Goal: Task Accomplishment & Management: Use online tool/utility

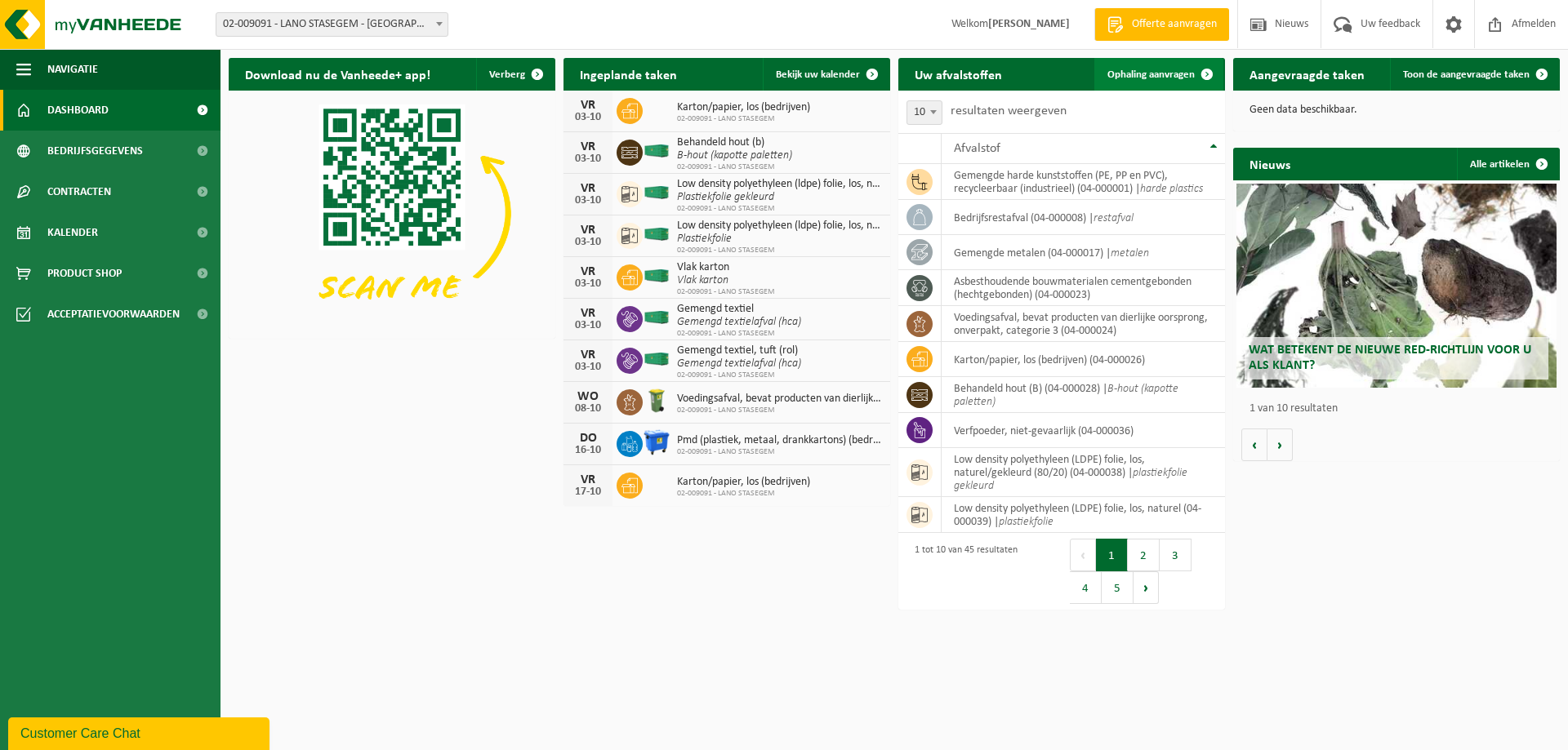
click at [1160, 66] on link "Ophaling aanvragen" at bounding box center [1159, 73] width 129 height 33
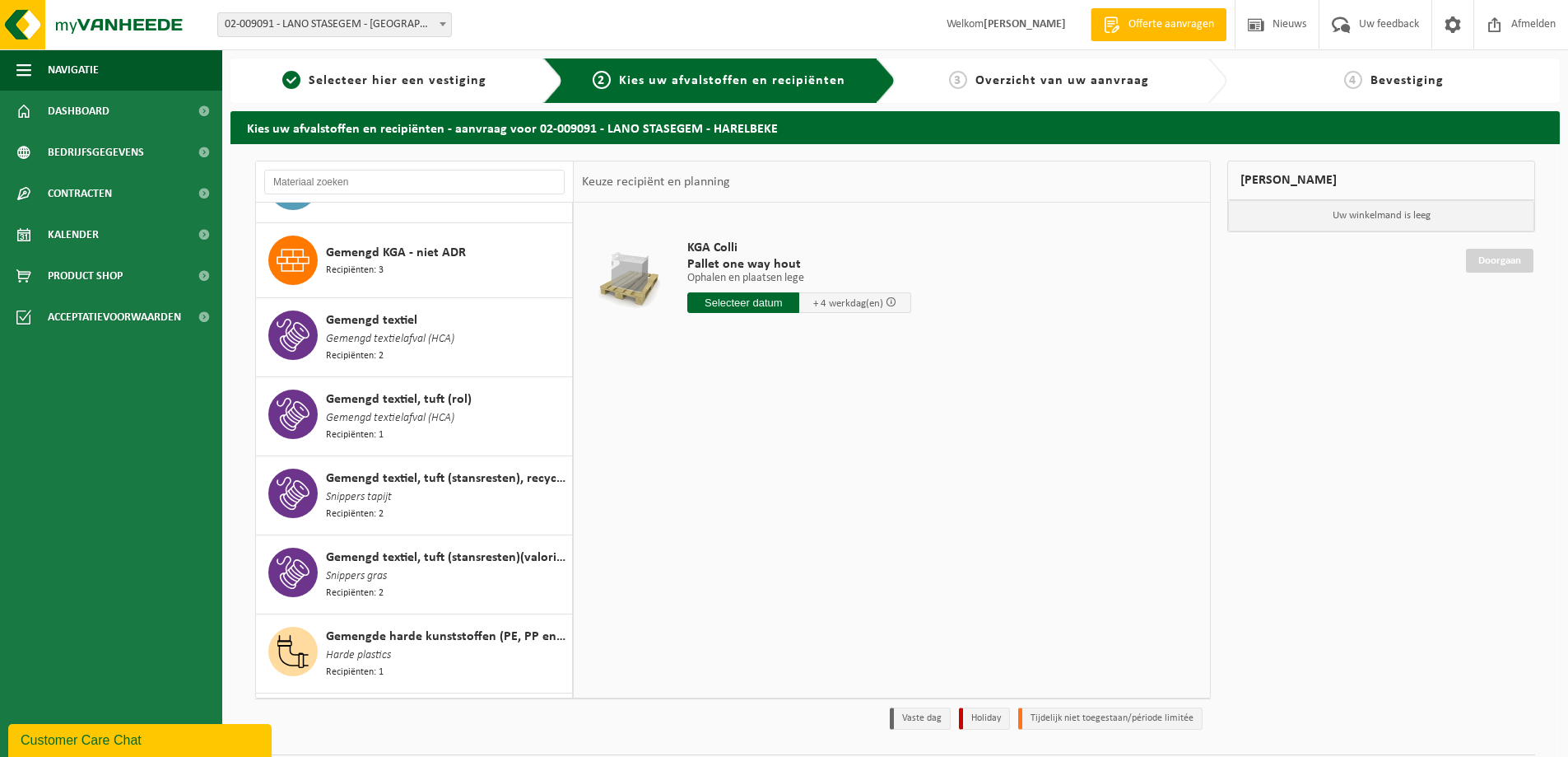
scroll to position [824, 0]
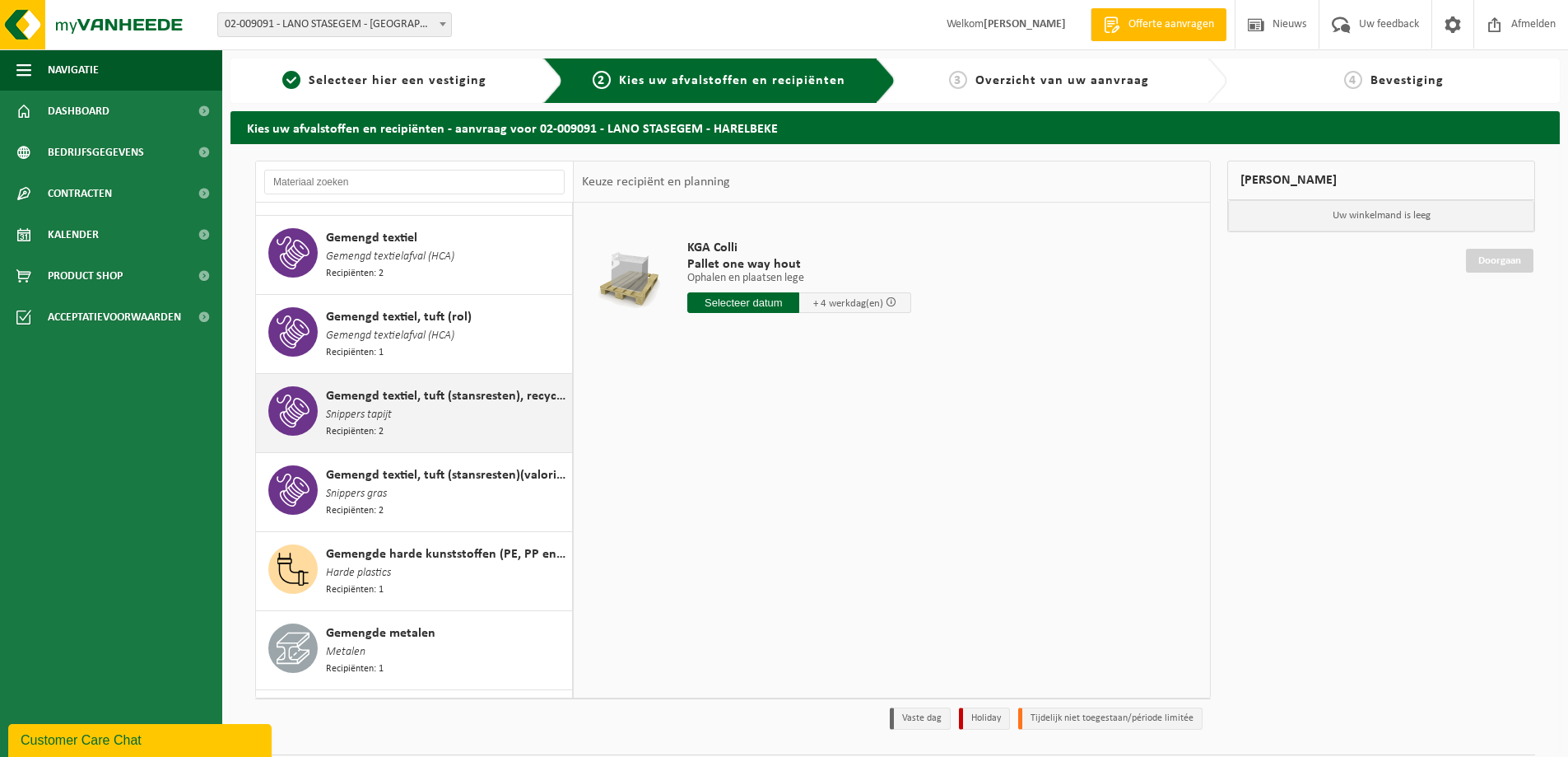
click at [412, 389] on span "Gemengd textiel, tuft (stansresten), recycleerbaar" at bounding box center [447, 396] width 242 height 20
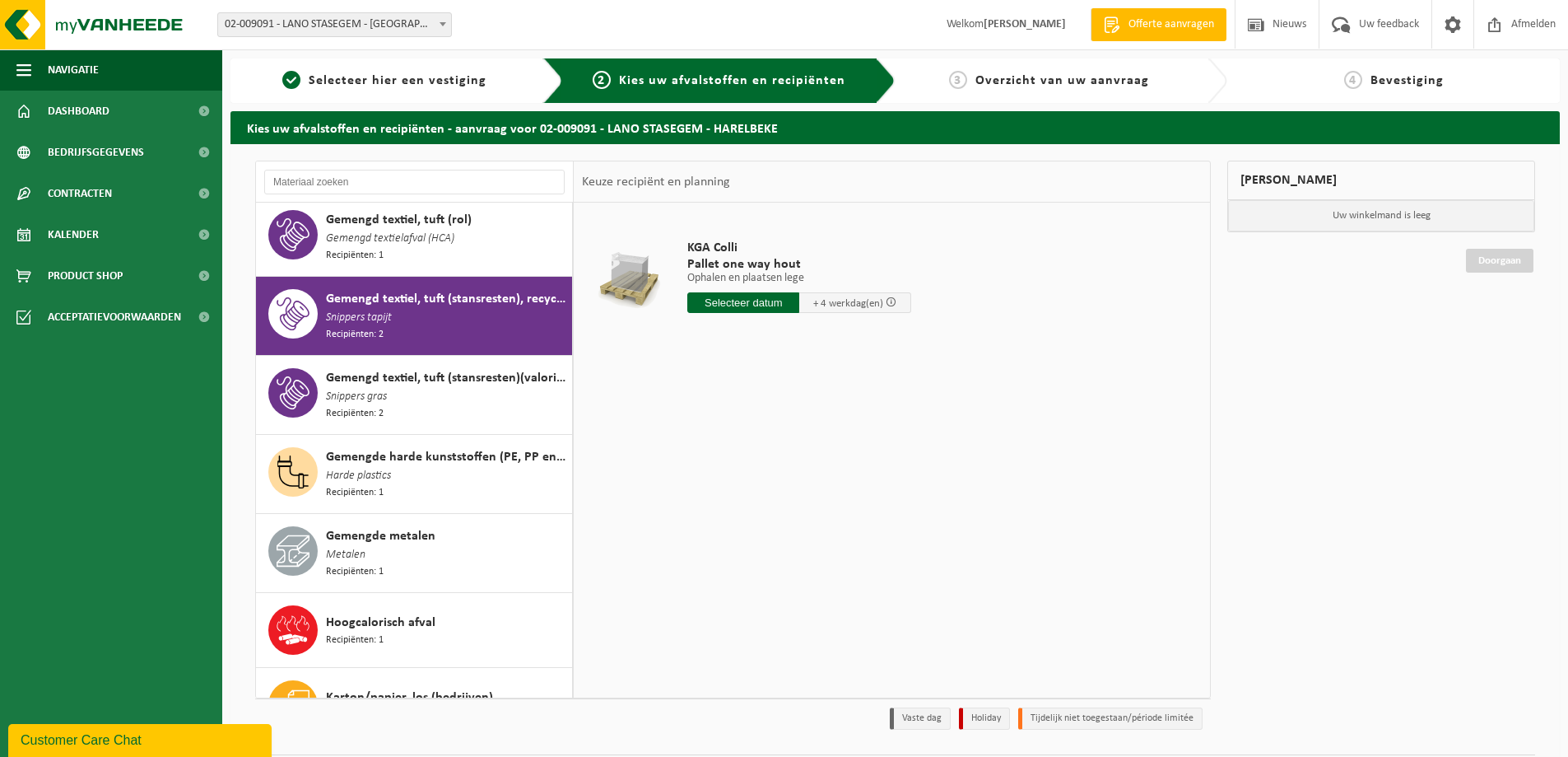
scroll to position [983, 0]
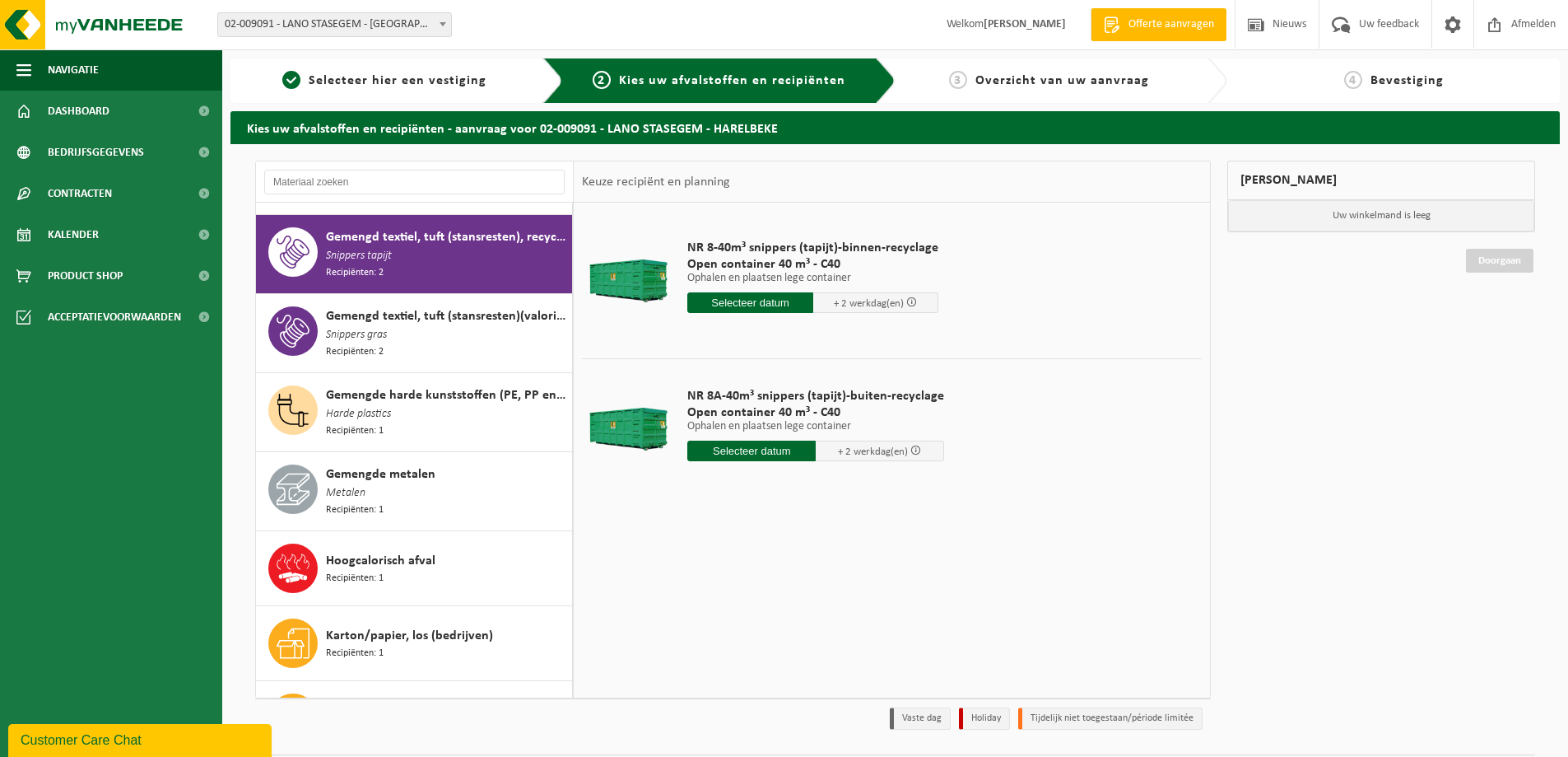
click at [757, 300] on input "text" at bounding box center [751, 302] width 126 height 21
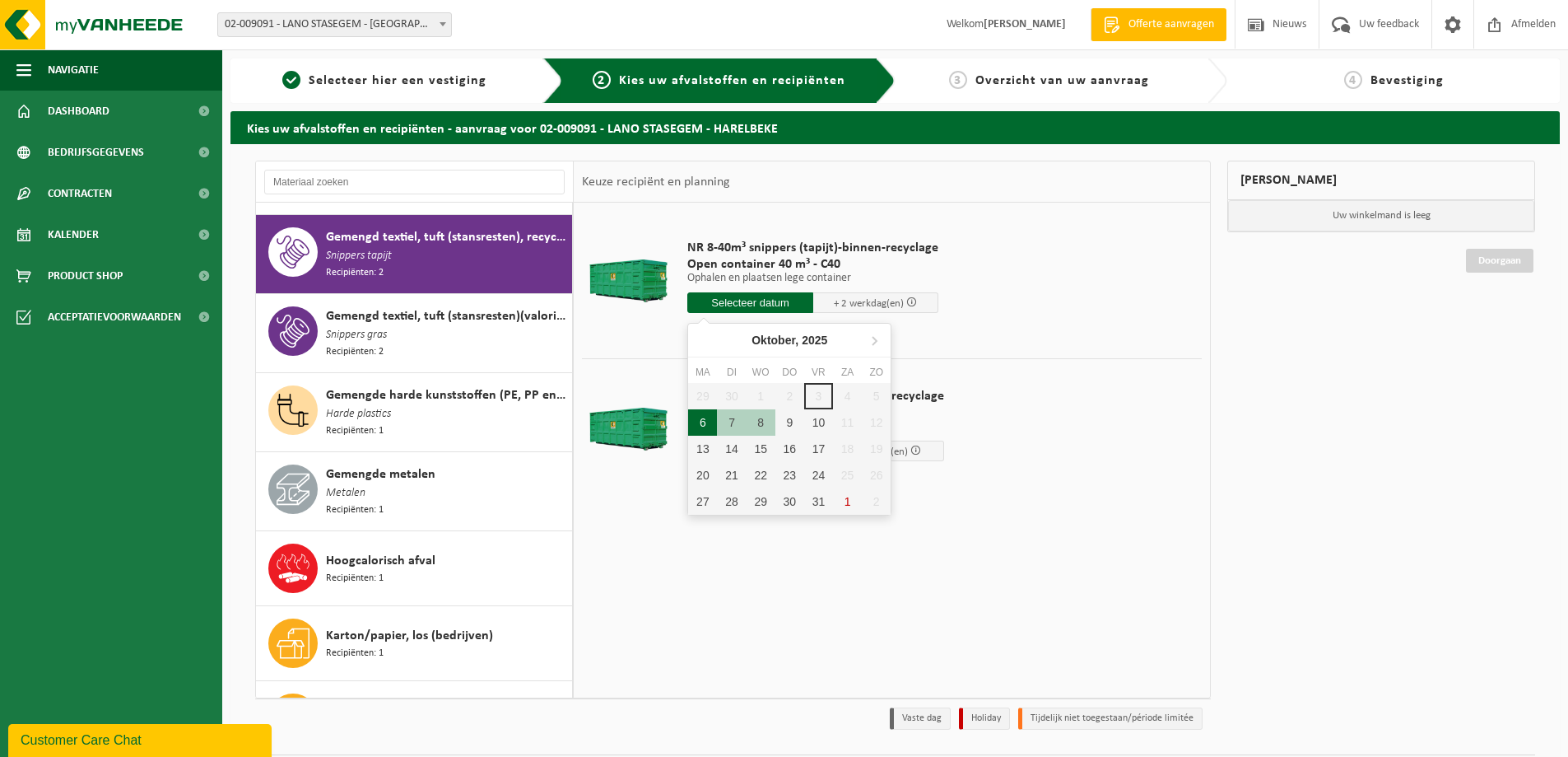
click at [694, 422] on div "6" at bounding box center [703, 422] width 29 height 26
type input "Van 2025-10-06"
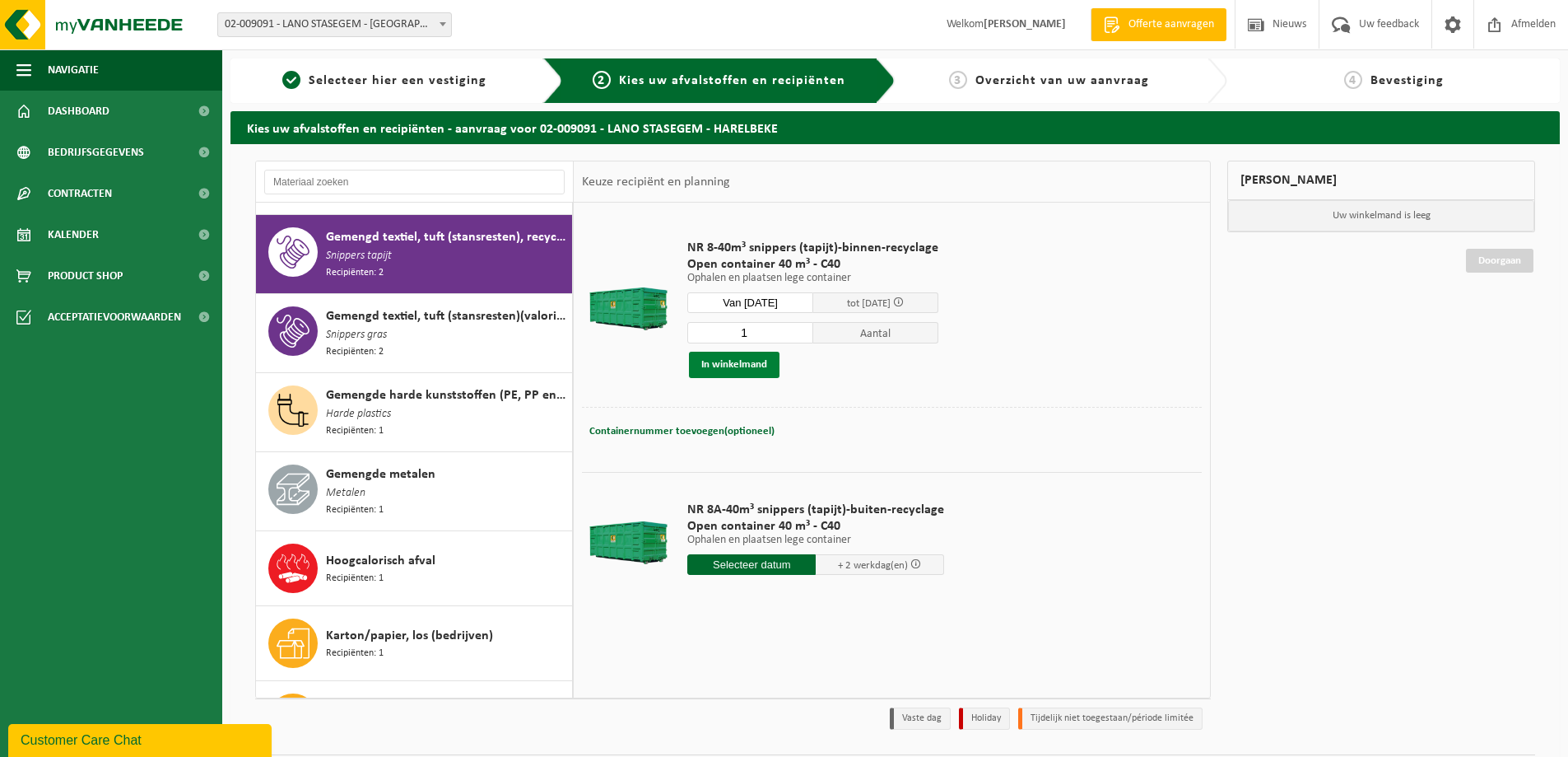
click at [739, 363] on button "In winkelmand" at bounding box center [735, 365] width 91 height 26
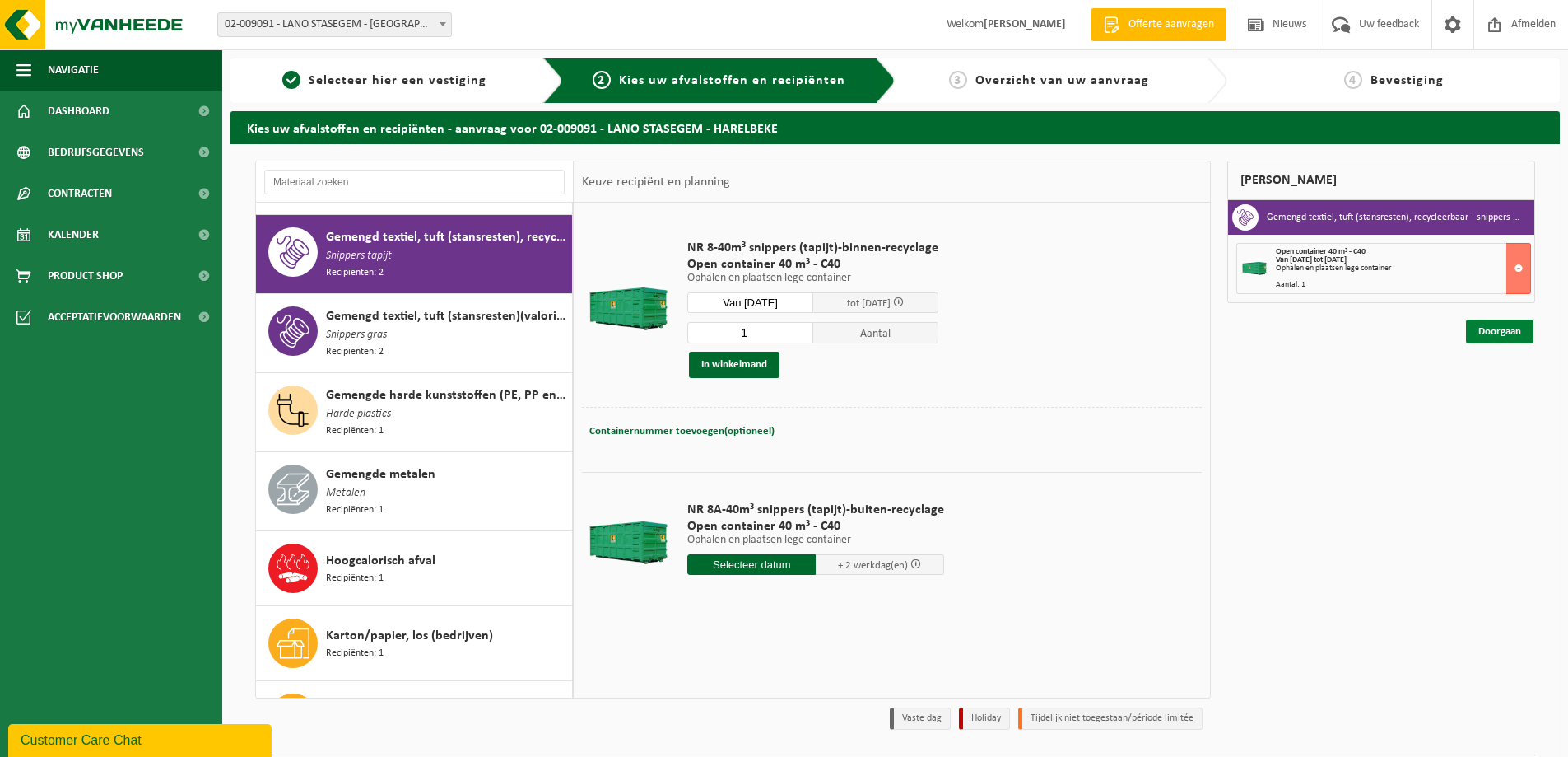
click at [1502, 327] on link "Doorgaan" at bounding box center [1500, 332] width 68 height 24
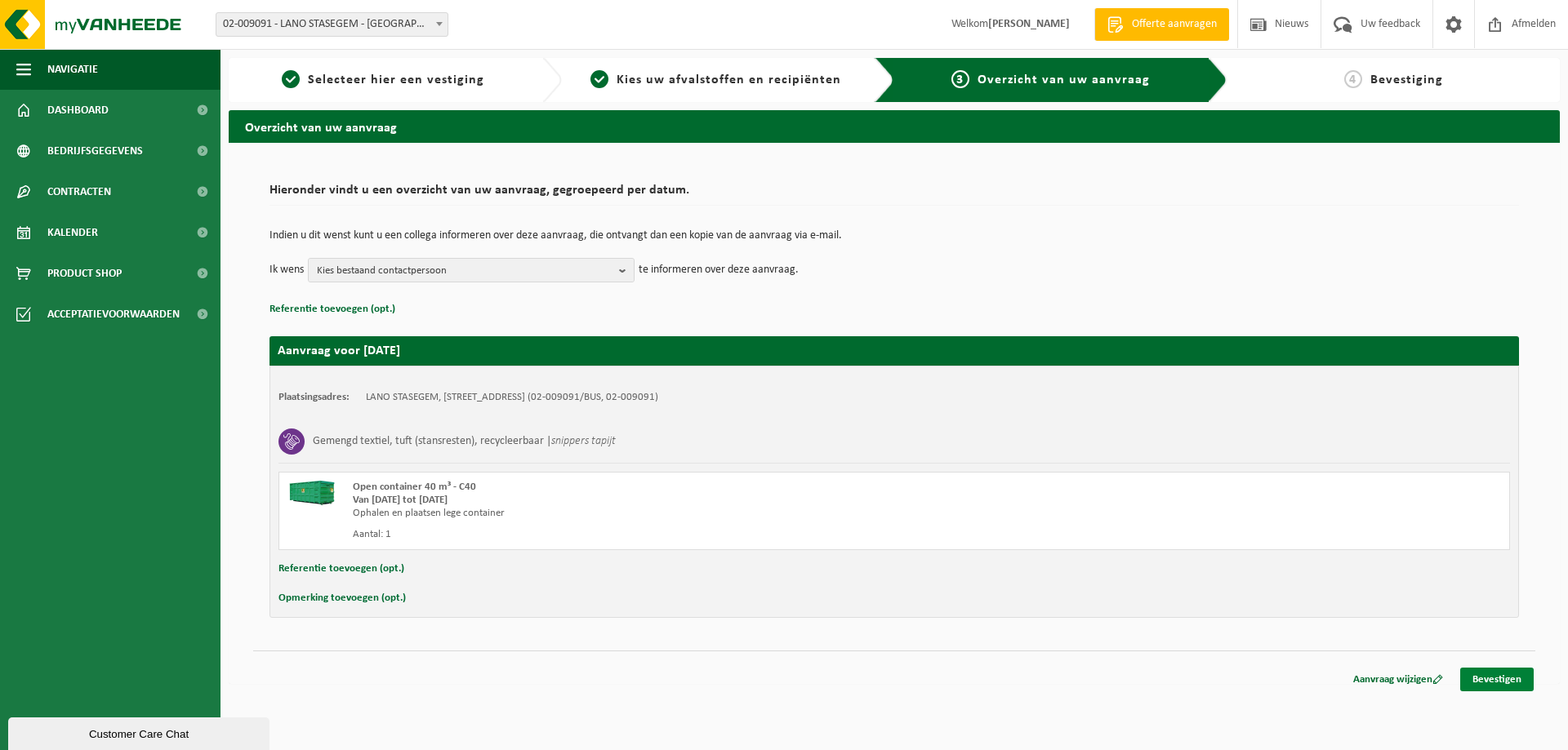
click at [1504, 684] on link "Bevestigen" at bounding box center [1497, 680] width 73 height 24
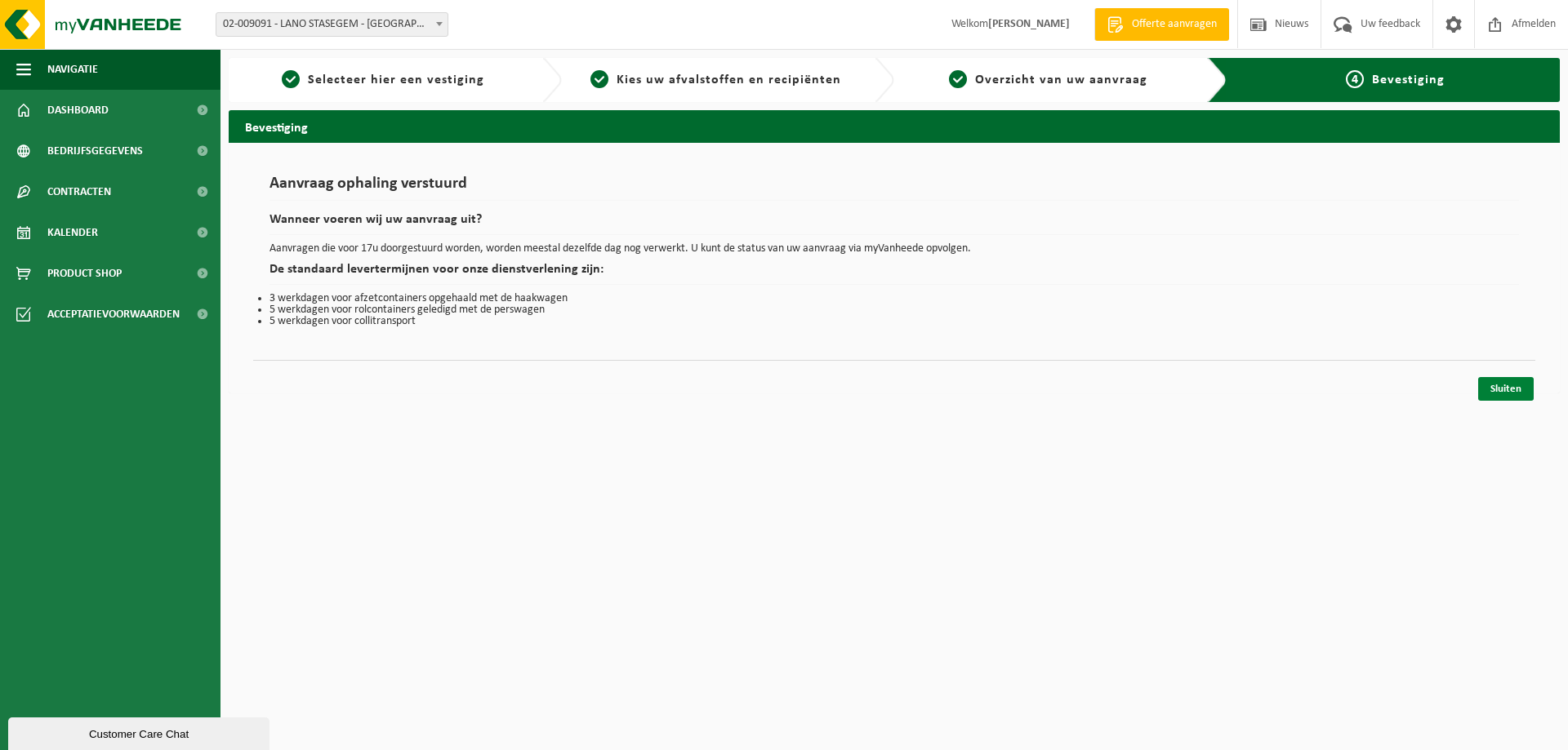
click at [1513, 397] on link "Sluiten" at bounding box center [1506, 389] width 56 height 24
